Goal: Task Accomplishment & Management: Use online tool/utility

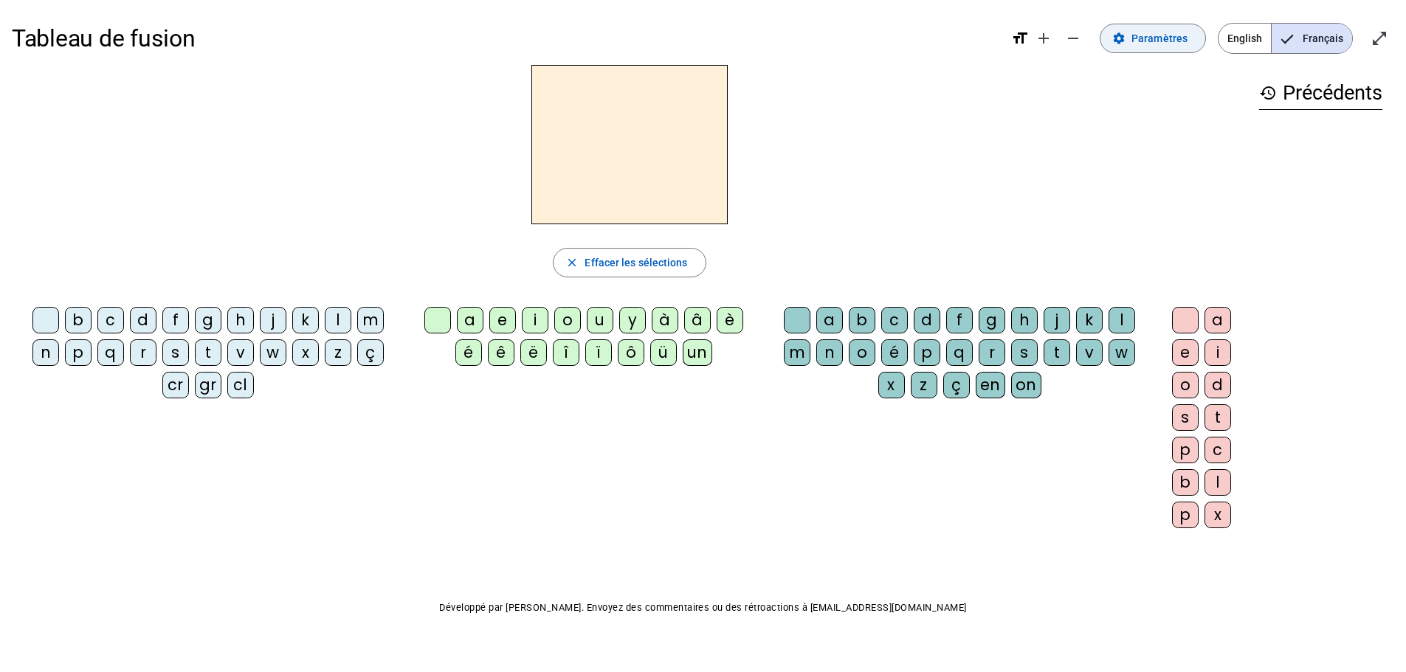
click at [1152, 38] on span "Paramètres" at bounding box center [1160, 39] width 56 height 18
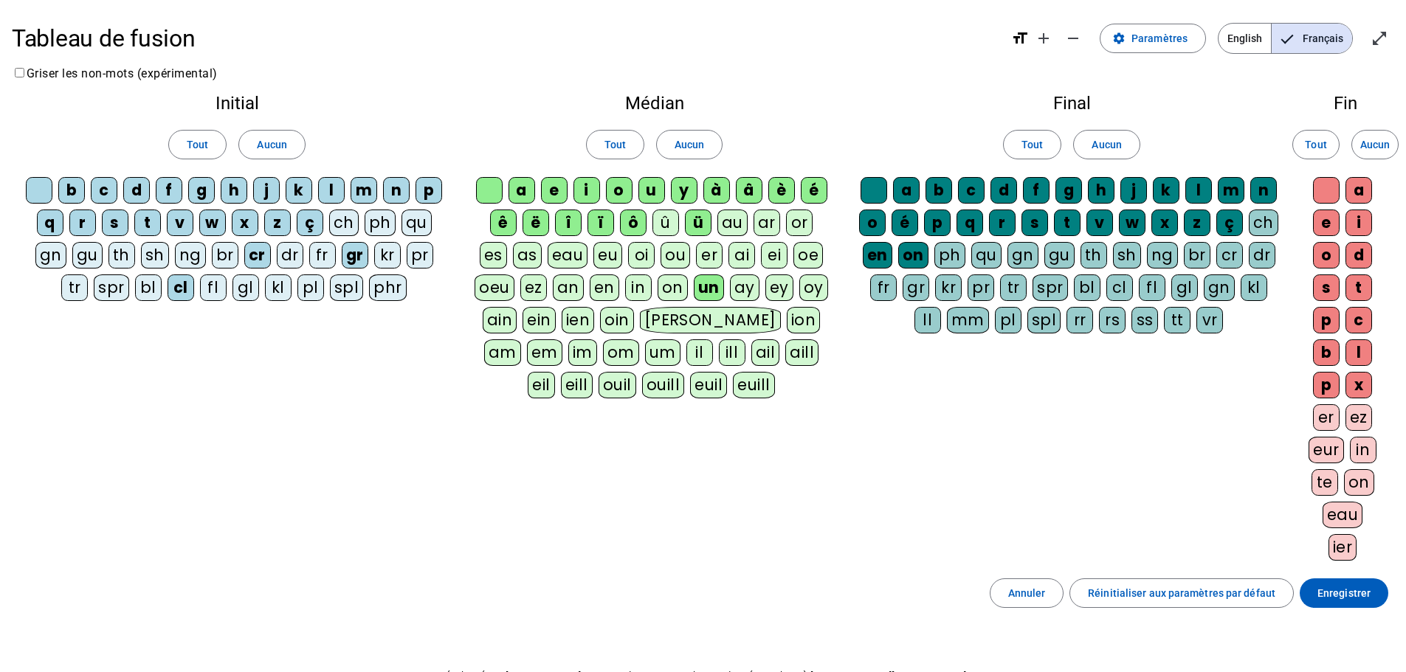
click at [316, 255] on div "fr" at bounding box center [322, 255] width 27 height 27
click at [1334, 599] on span "Enregistrer" at bounding box center [1344, 594] width 53 height 18
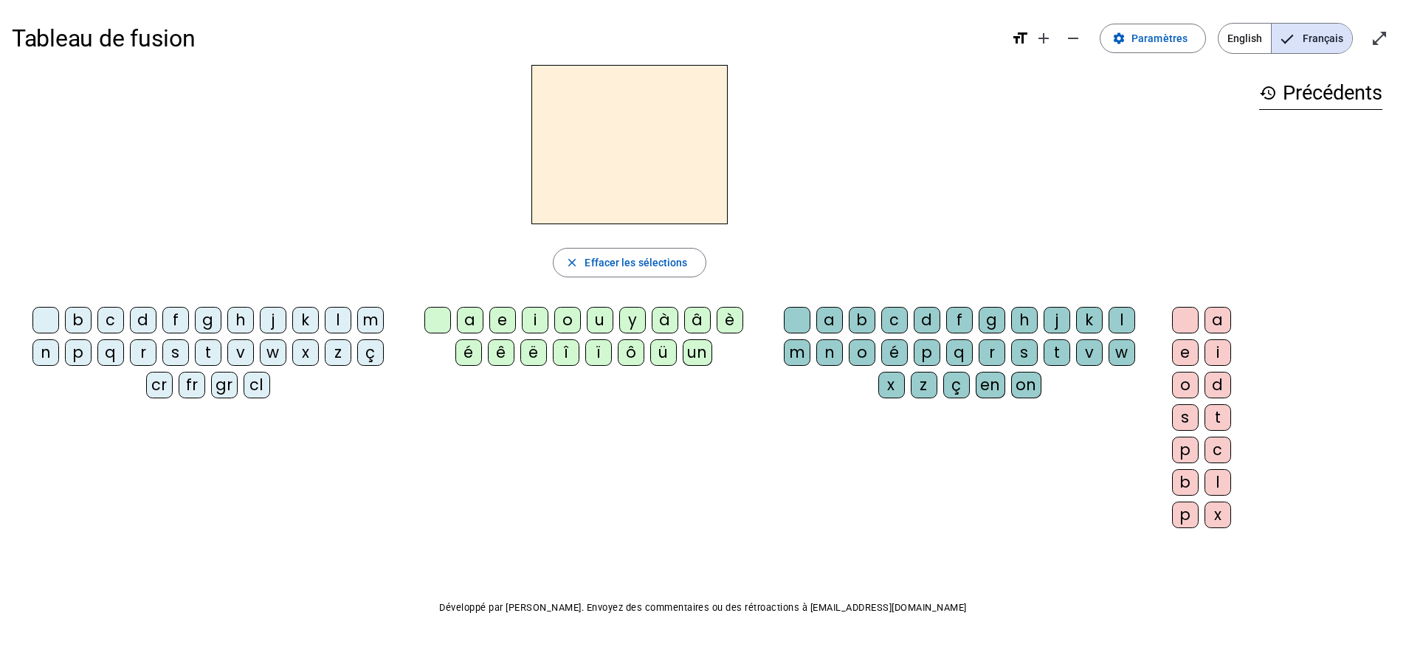
click at [191, 385] on div "fr" at bounding box center [192, 385] width 27 height 27
click at [733, 319] on div "è" at bounding box center [730, 320] width 27 height 27
click at [992, 351] on div "r" at bounding box center [992, 353] width 27 height 27
click at [1182, 351] on div "e" at bounding box center [1185, 353] width 27 height 27
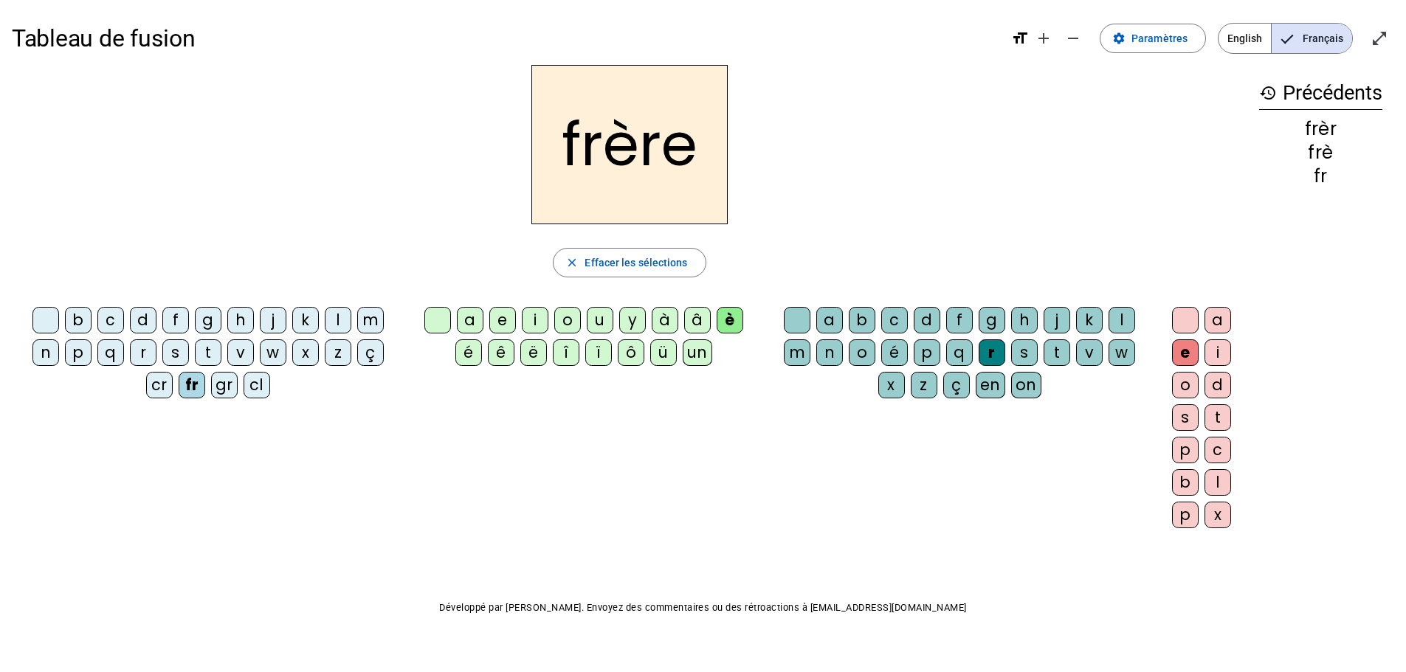
click at [76, 359] on div "p" at bounding box center [78, 353] width 27 height 27
click at [370, 317] on div "m" at bounding box center [370, 320] width 27 height 27
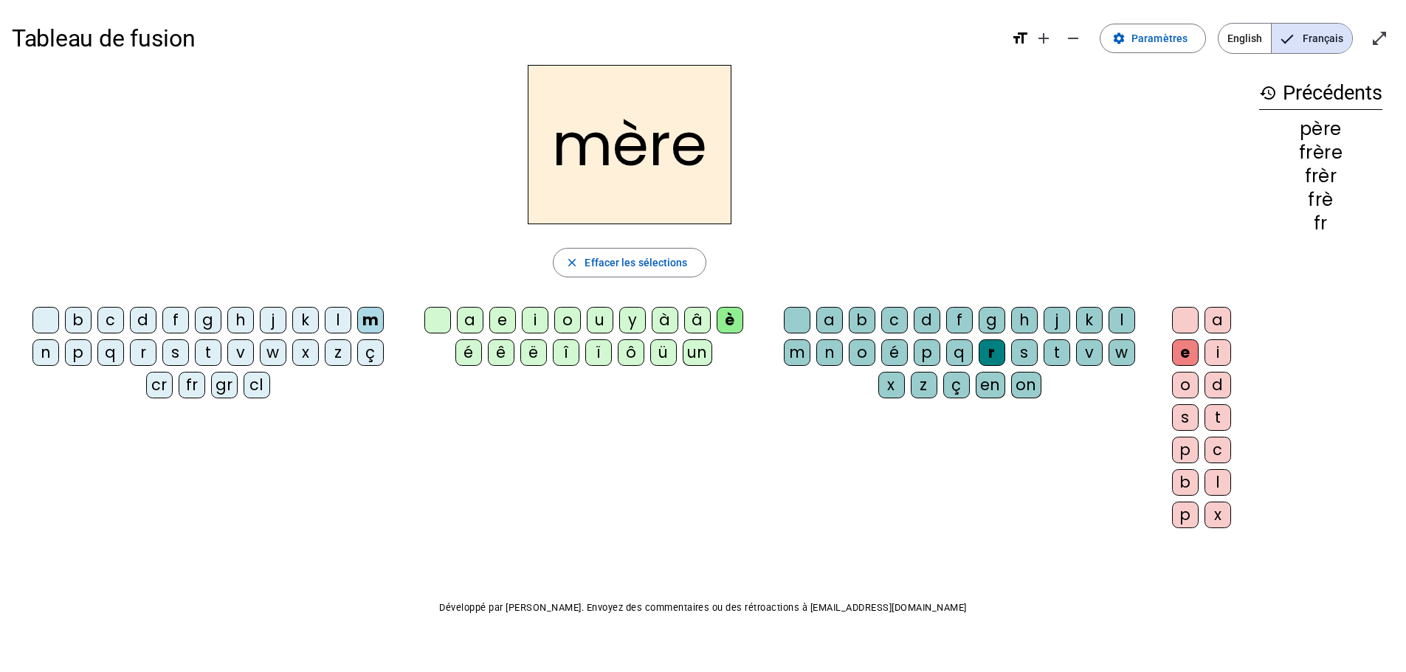
click at [214, 323] on div "g" at bounding box center [208, 320] width 27 height 27
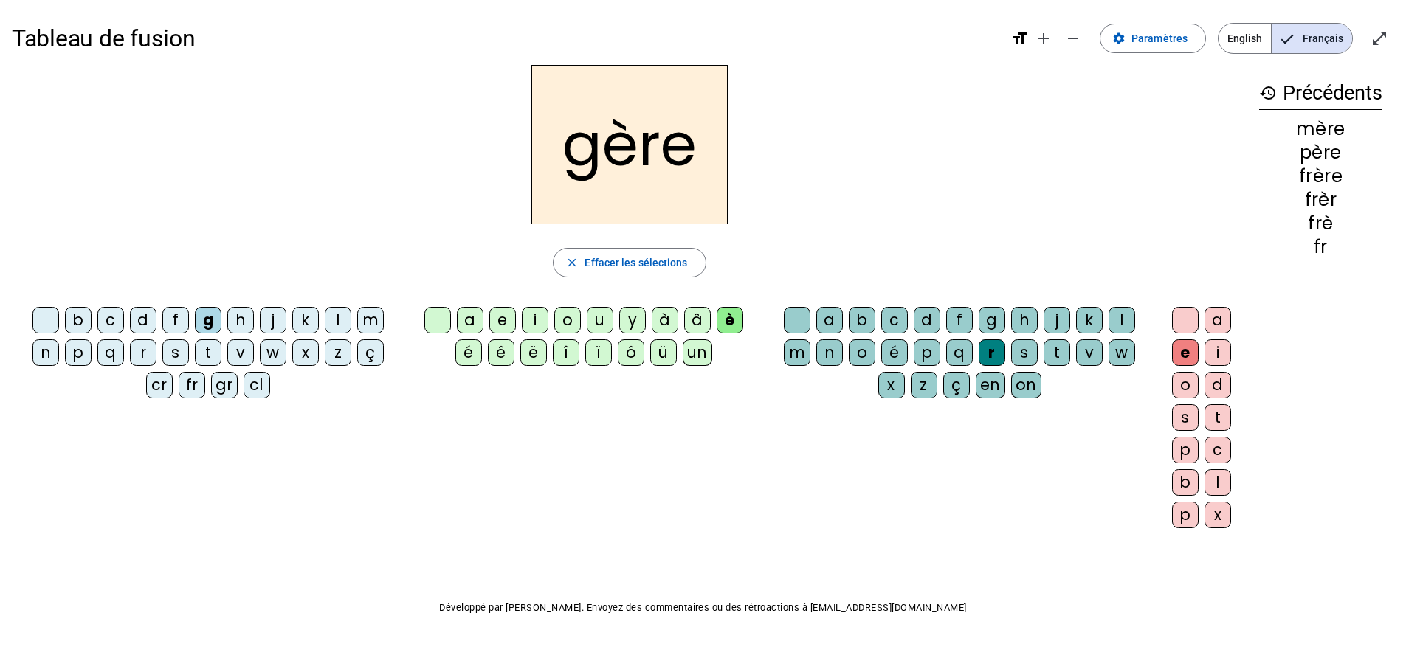
click at [468, 320] on div "a" at bounding box center [470, 320] width 27 height 27
click at [179, 353] on div "s" at bounding box center [175, 353] width 27 height 27
click at [993, 323] on div "g" at bounding box center [992, 320] width 27 height 27
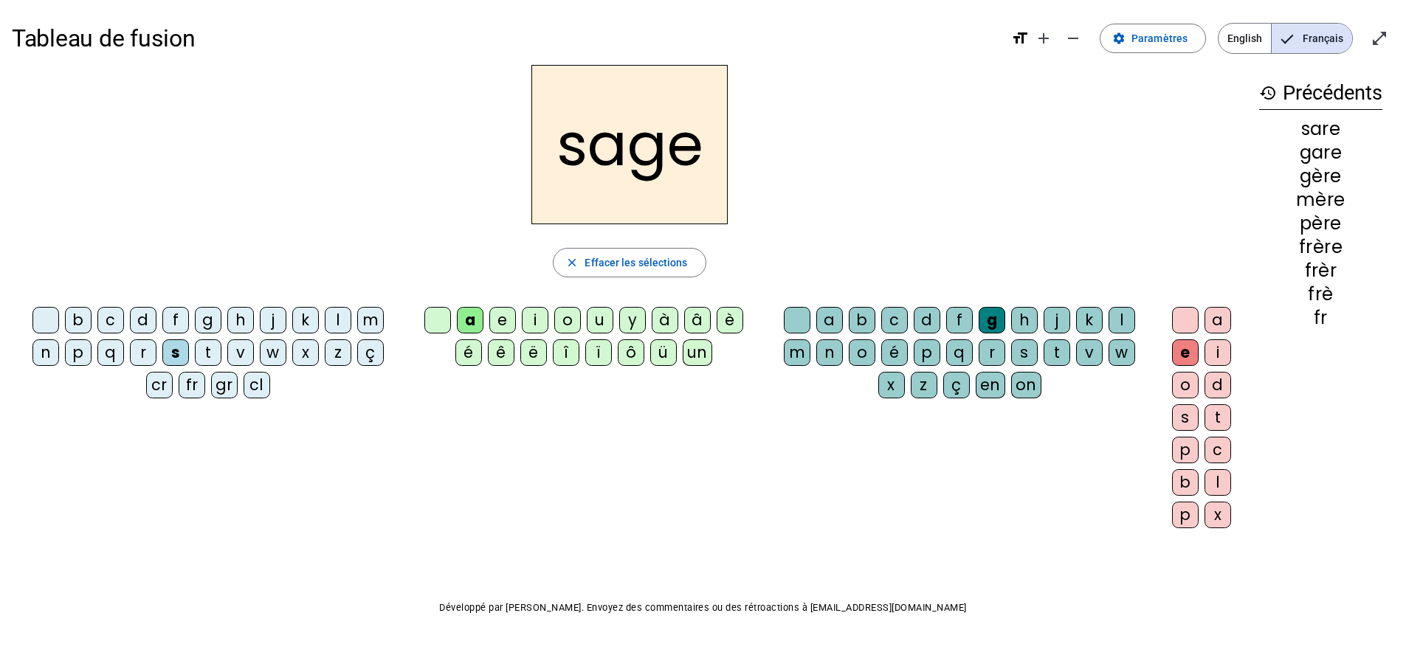
click at [77, 356] on div "p" at bounding box center [78, 353] width 27 height 27
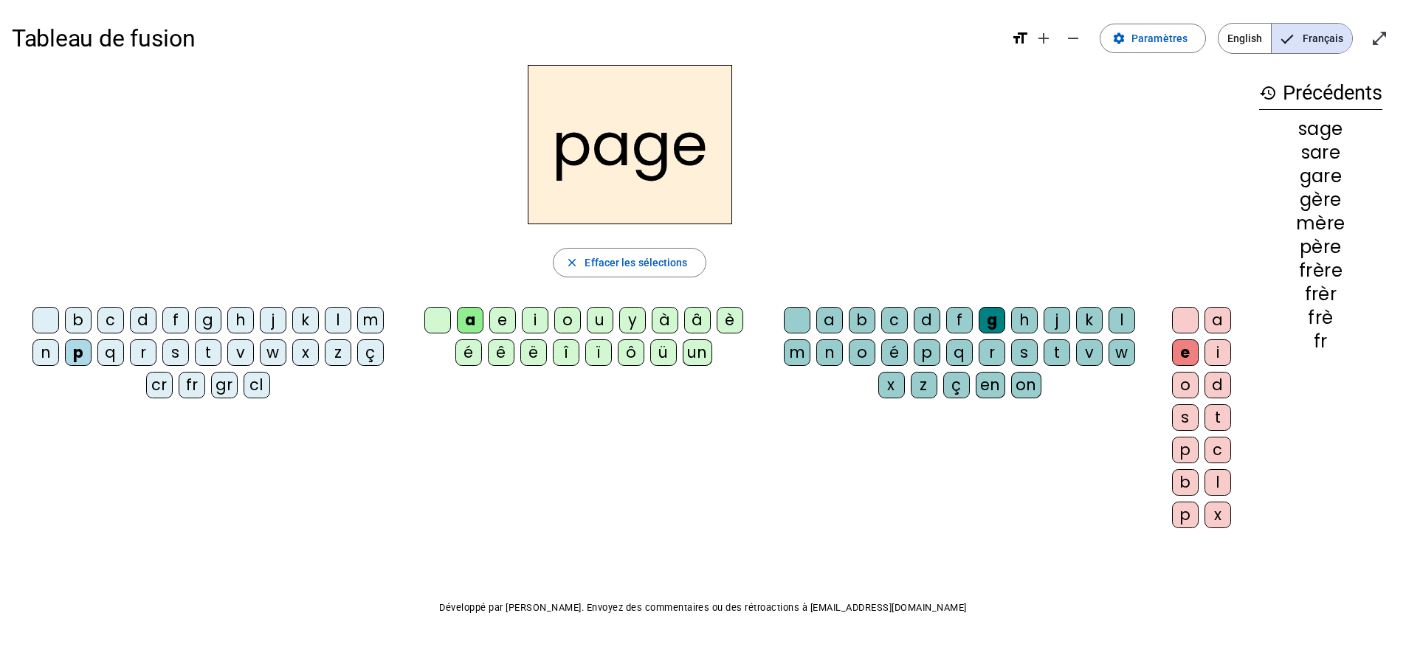
click at [530, 320] on div "i" at bounding box center [535, 320] width 27 height 27
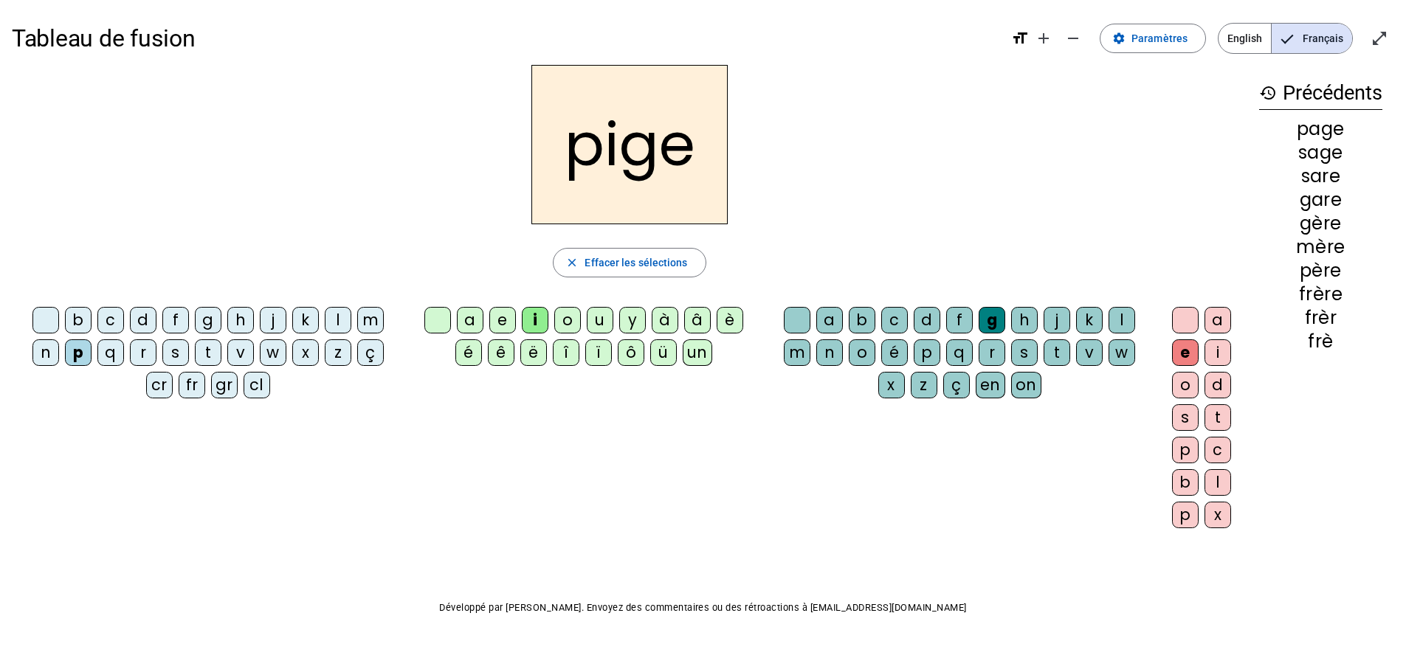
click at [171, 323] on div "f" at bounding box center [175, 320] width 27 height 27
click at [892, 390] on div "x" at bounding box center [891, 385] width 27 height 27
